Goal: Task Accomplishment & Management: Complete application form

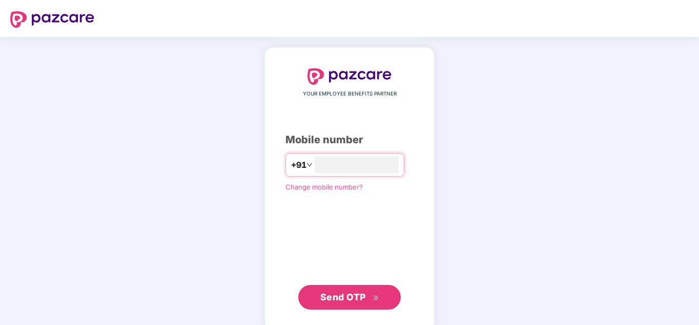
type input "**********"
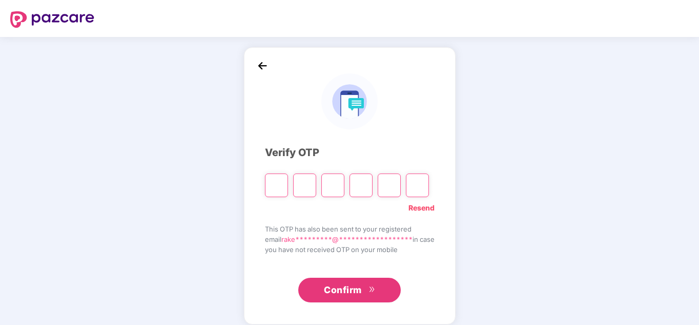
type input "*"
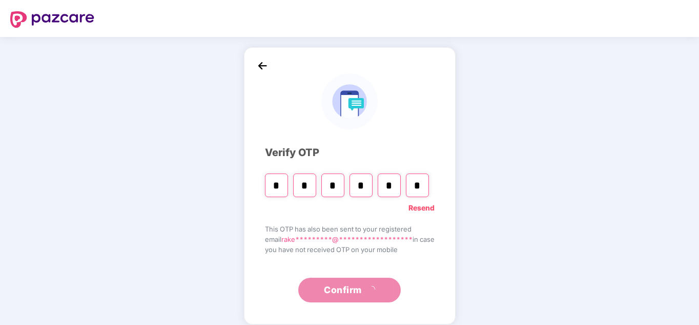
type input "*"
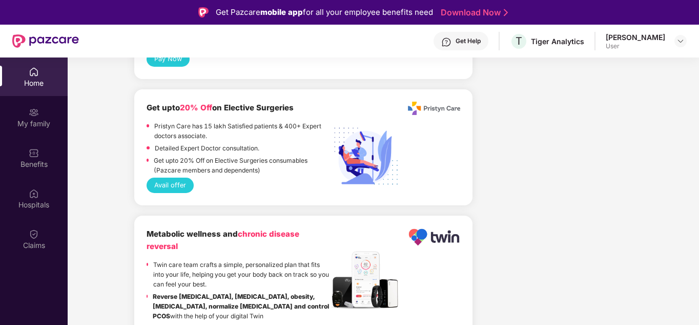
scroll to position [2023, 0]
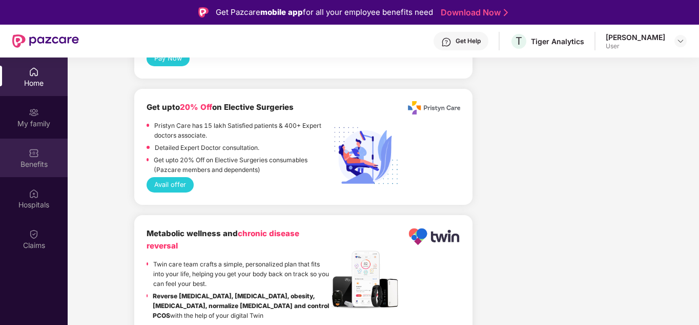
click at [34, 152] on img at bounding box center [34, 153] width 10 height 10
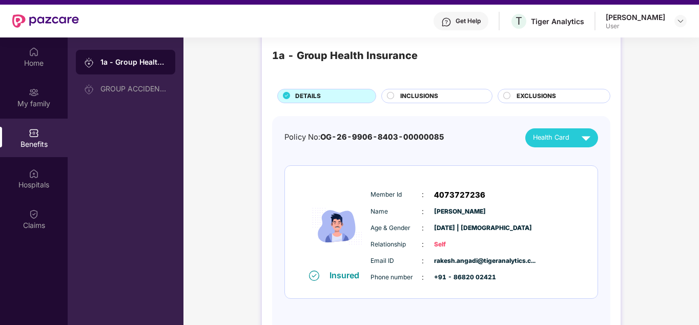
scroll to position [57, 0]
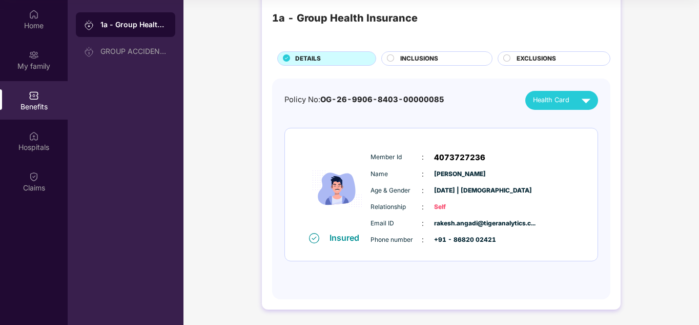
click at [435, 57] on span "INCLUSIONS" at bounding box center [419, 59] width 38 height 10
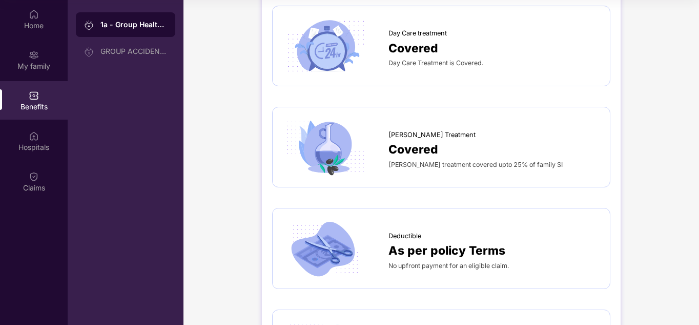
scroll to position [776, 0]
click at [414, 58] on span "Day Care Treatment is Covered." at bounding box center [436, 62] width 95 height 8
click at [348, 36] on img at bounding box center [325, 45] width 85 height 59
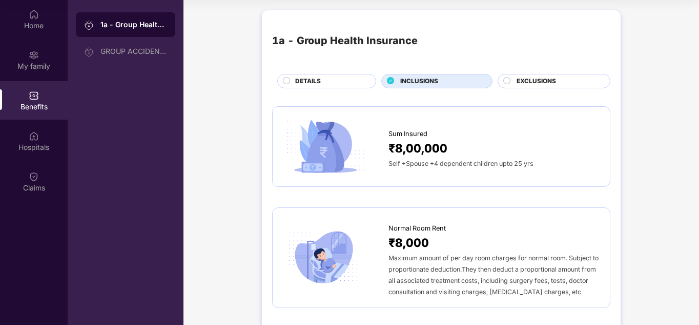
scroll to position [0, 0]
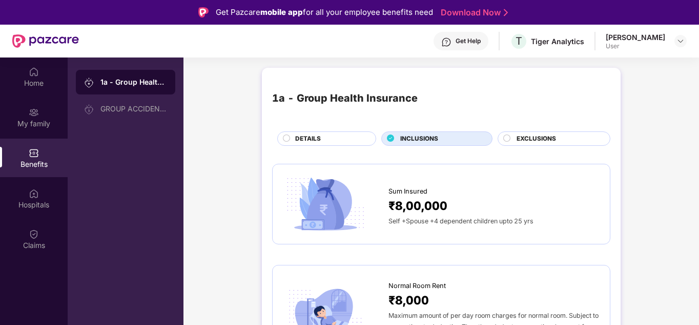
click at [526, 139] on span "EXCLUSIONS" at bounding box center [536, 139] width 39 height 10
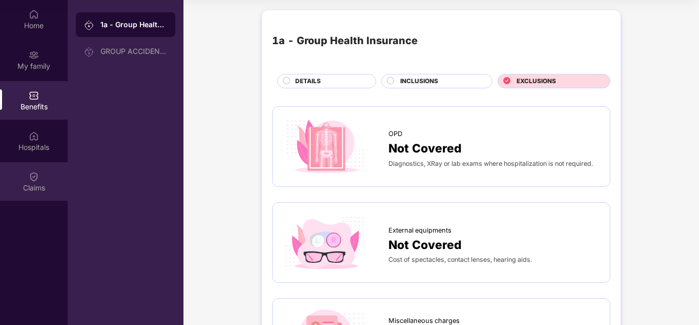
click at [35, 178] on img at bounding box center [34, 176] width 10 height 10
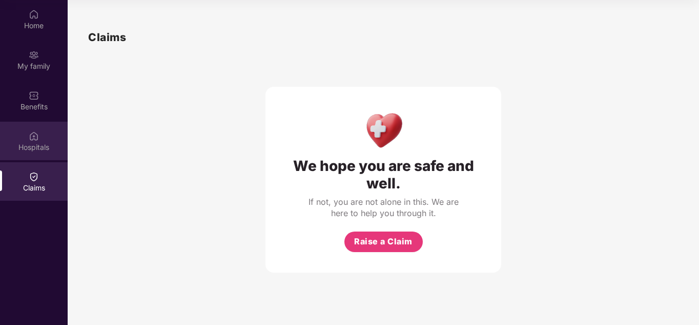
click at [33, 139] on img at bounding box center [34, 136] width 10 height 10
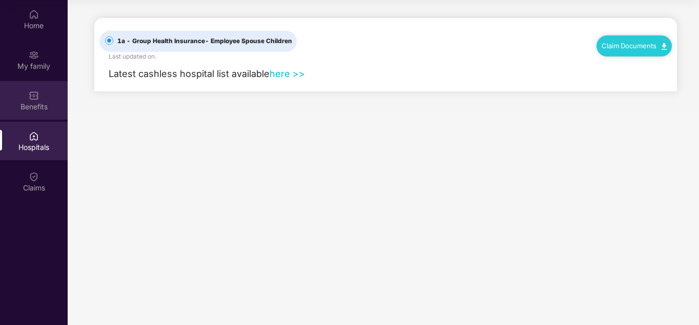
click at [38, 97] on img at bounding box center [34, 95] width 10 height 10
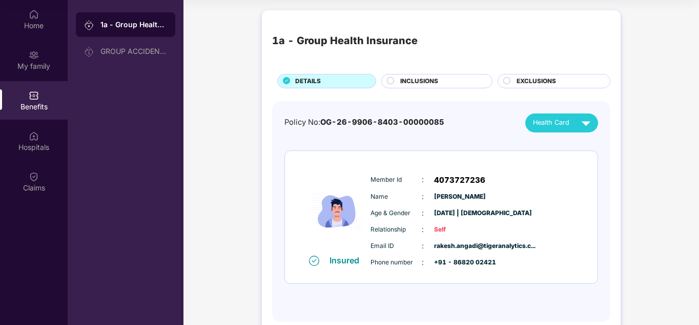
scroll to position [23, 0]
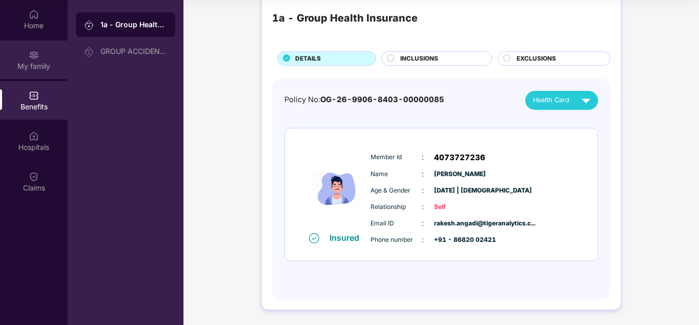
click at [39, 53] on div "My family" at bounding box center [34, 60] width 68 height 38
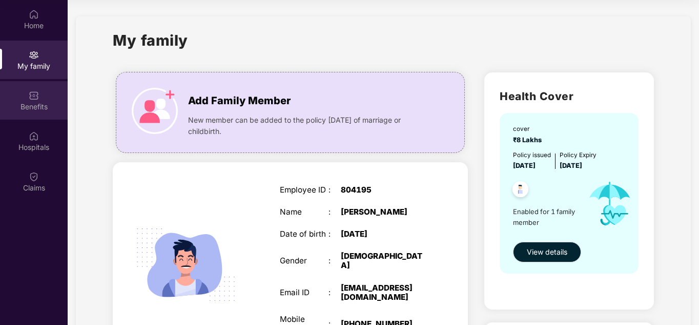
click at [35, 99] on img at bounding box center [34, 95] width 10 height 10
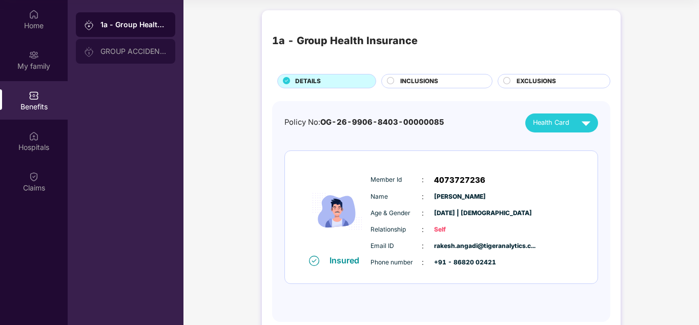
click at [124, 55] on div "GROUP ACCIDENTAL INSURANCE" at bounding box center [125, 51] width 99 height 25
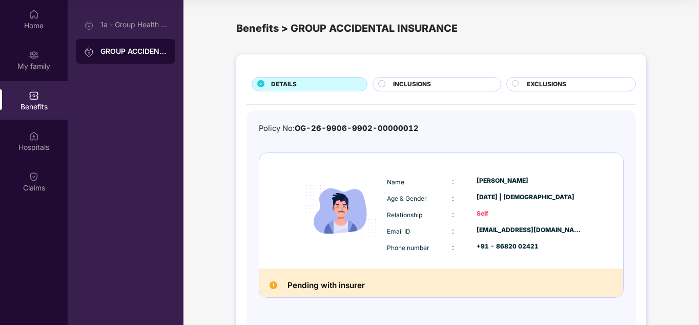
click at [420, 84] on span "INCLUSIONS" at bounding box center [412, 84] width 38 height 10
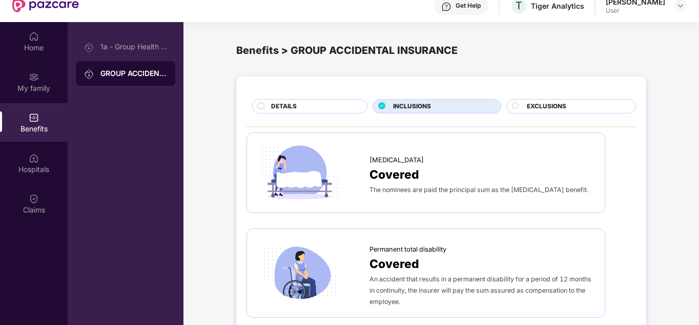
scroll to position [35, 0]
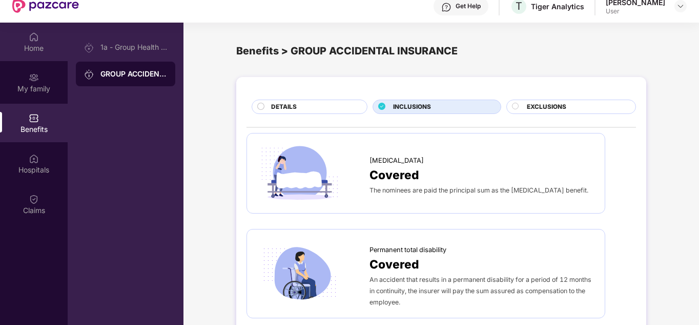
click at [35, 40] on img at bounding box center [34, 37] width 10 height 10
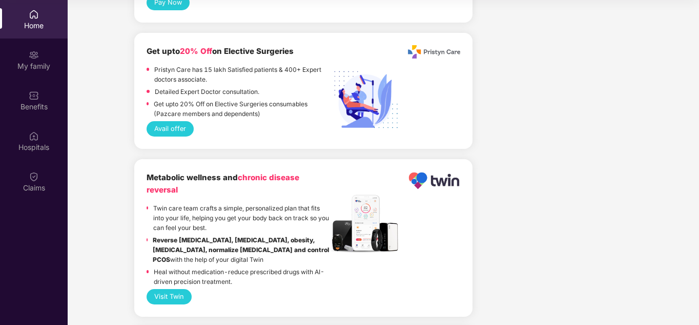
scroll to position [2143, 0]
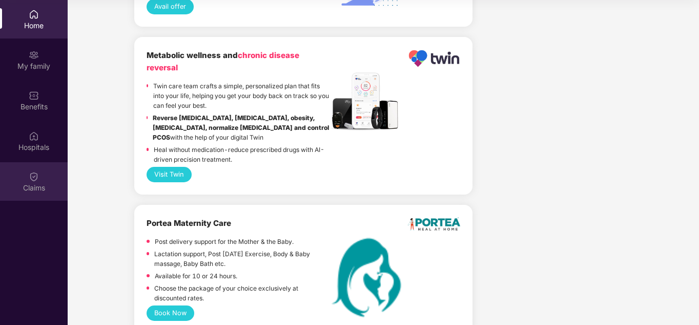
click at [24, 175] on div "Claims" at bounding box center [34, 181] width 68 height 38
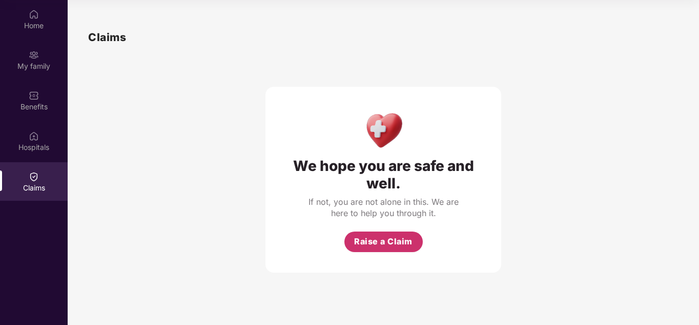
click at [388, 241] on span "Raise a Claim" at bounding box center [383, 241] width 58 height 13
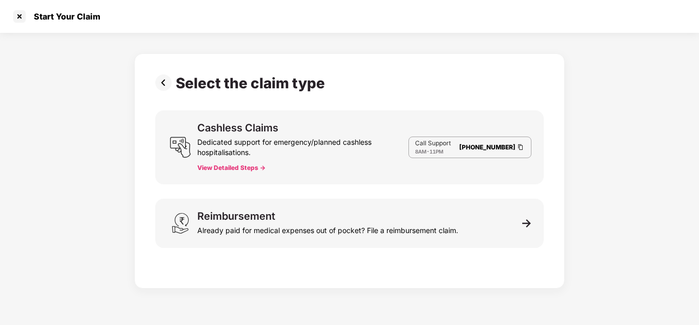
scroll to position [25, 0]
click at [235, 166] on button "View Detailed Steps ->" at bounding box center [231, 168] width 68 height 8
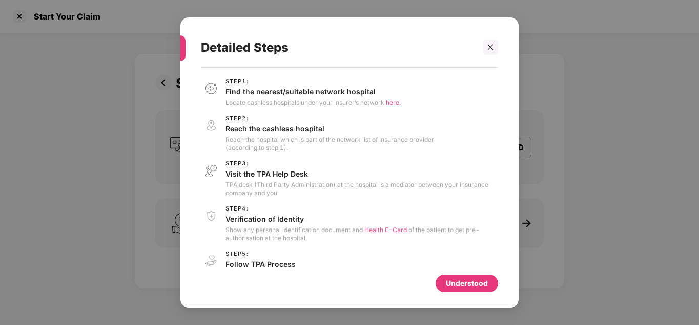
scroll to position [22, 0]
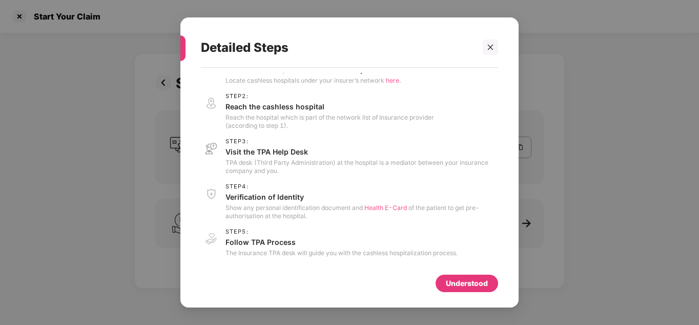
click at [461, 281] on div "Understood" at bounding box center [467, 282] width 42 height 11
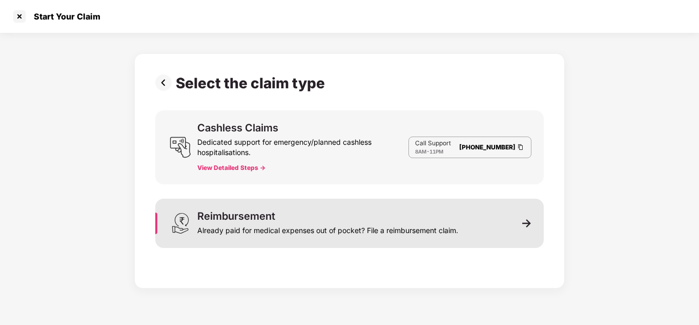
click at [311, 224] on div "Already paid for medical expenses out of pocket? File a reimbursement claim." at bounding box center [327, 228] width 261 height 14
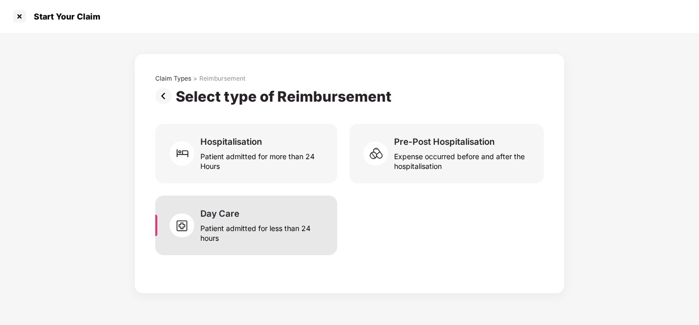
click at [252, 234] on div "Patient admitted for less than 24 hours" at bounding box center [262, 231] width 125 height 24
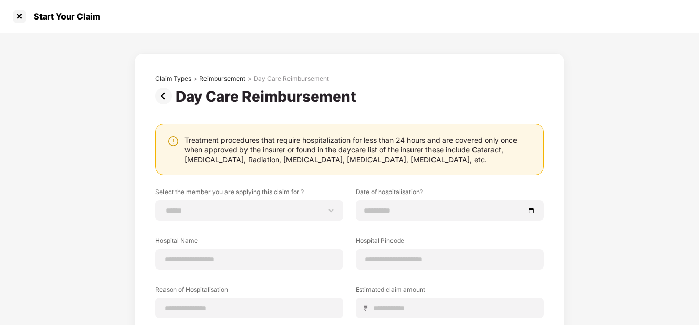
click at [162, 93] on img at bounding box center [165, 96] width 21 height 16
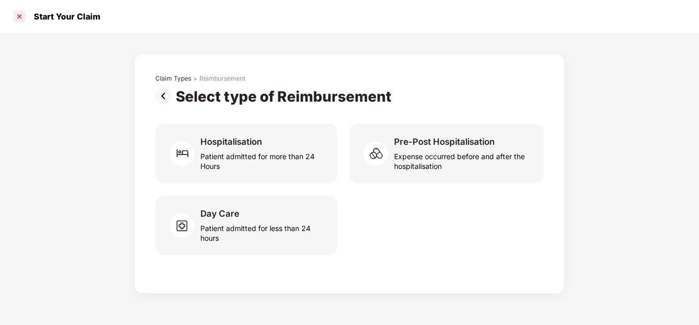
click at [18, 13] on div at bounding box center [19, 16] width 16 height 16
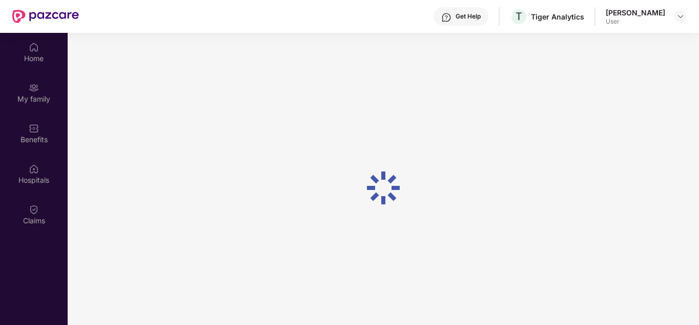
scroll to position [57, 0]
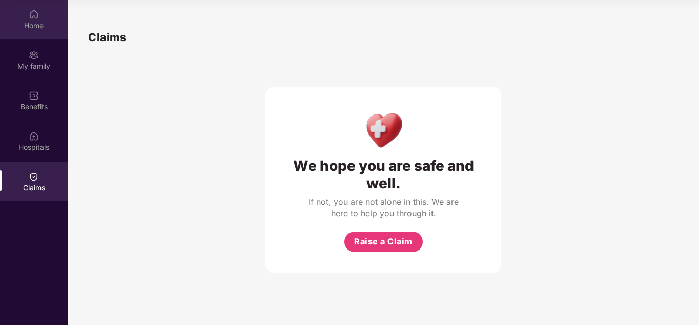
click at [28, 37] on div "Home" at bounding box center [34, 19] width 68 height 38
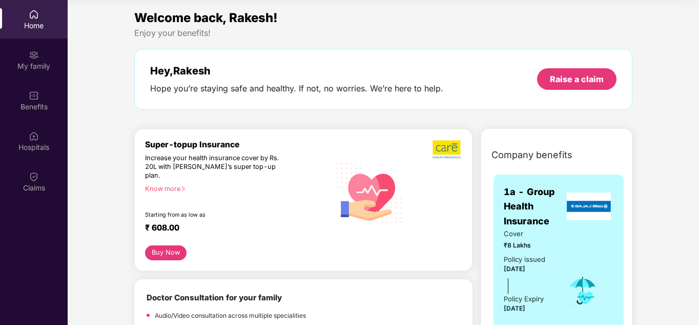
scroll to position [116, 0]
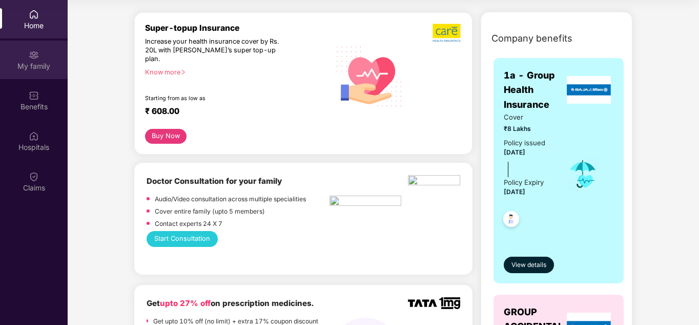
click at [40, 64] on div "My family" at bounding box center [34, 66] width 68 height 10
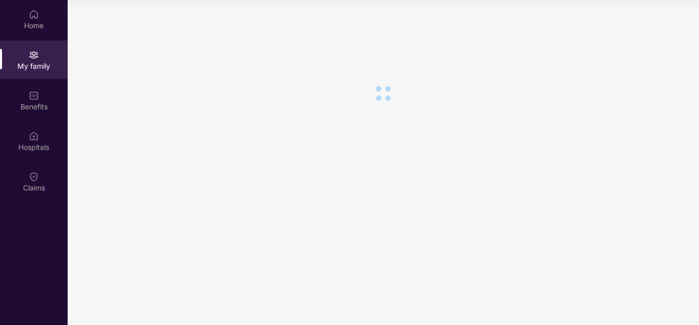
scroll to position [0, 0]
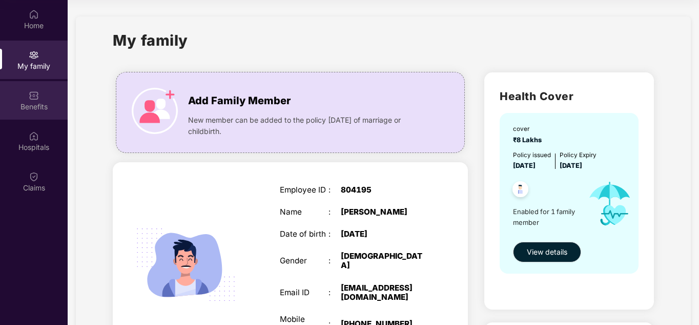
click at [44, 105] on div "Benefits" at bounding box center [34, 107] width 68 height 10
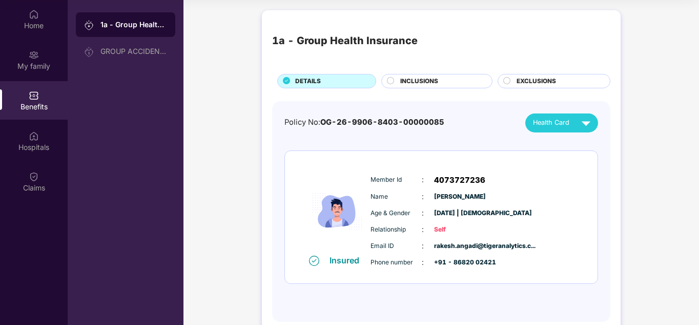
scroll to position [23, 0]
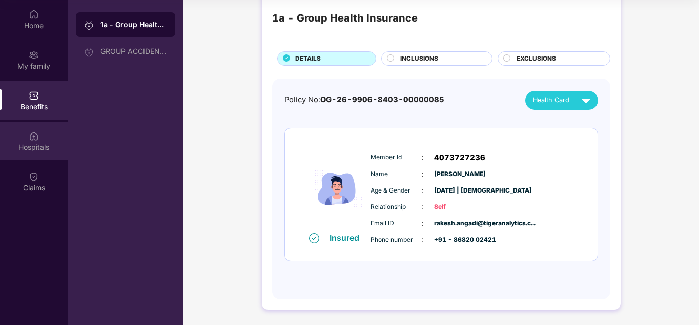
click at [23, 136] on div "Hospitals" at bounding box center [34, 141] width 68 height 38
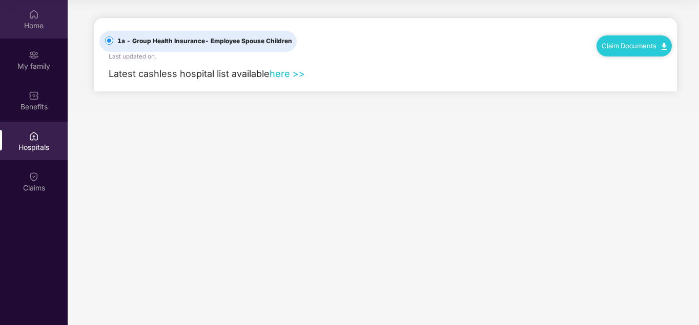
click at [27, 21] on div "Home" at bounding box center [34, 26] width 68 height 10
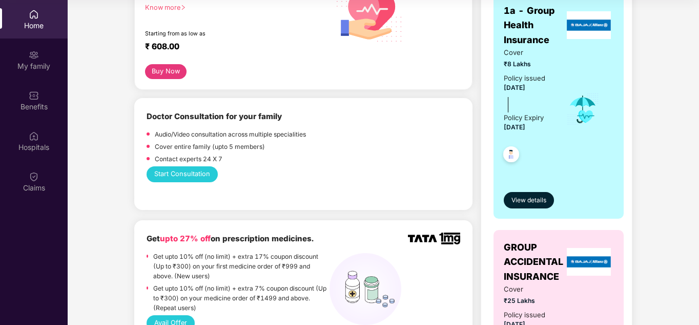
scroll to position [182, 0]
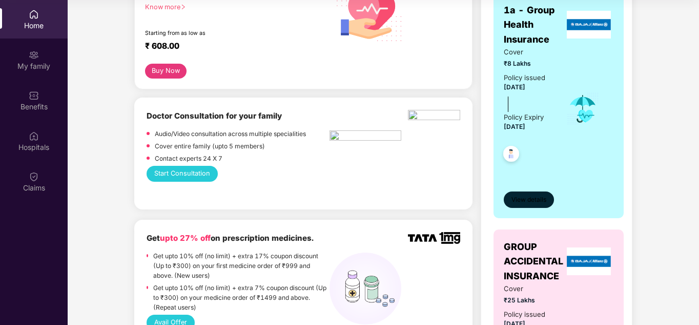
click at [529, 199] on span "View details" at bounding box center [529, 200] width 35 height 10
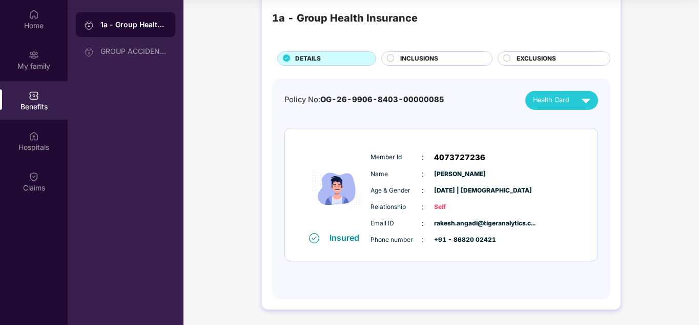
scroll to position [0, 0]
